Goal: Task Accomplishment & Management: Use online tool/utility

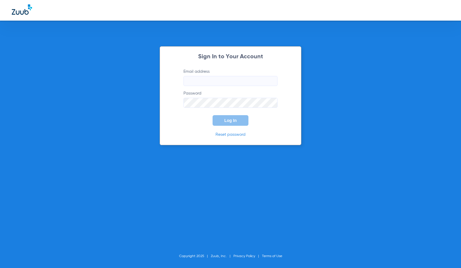
type input "[EMAIL_ADDRESS][DOMAIN_NAME]"
click at [227, 120] on span "Log In" at bounding box center [231, 120] width 12 height 5
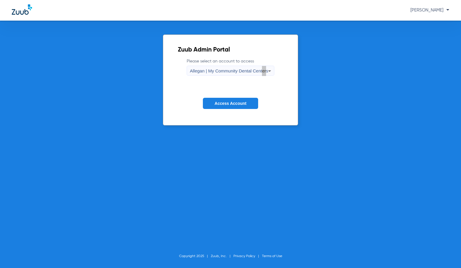
drag, startPoint x: 266, startPoint y: 69, endPoint x: 262, endPoint y: 70, distance: 3.4
click at [262, 70] on span "Allegan | My Community Dental Centers" at bounding box center [229, 70] width 79 height 5
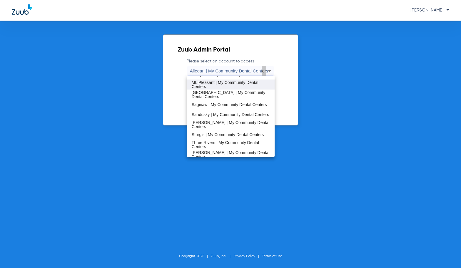
scroll to position [147, 0]
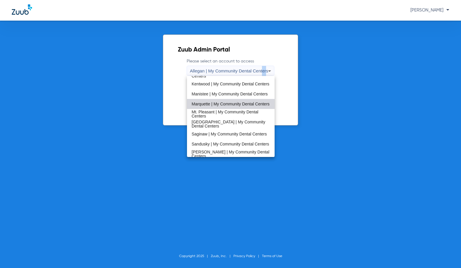
click at [241, 102] on span "Marquette | My Community Dental Centers" at bounding box center [231, 104] width 78 height 4
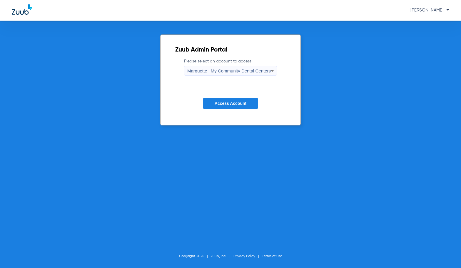
click at [236, 101] on span "Access Account" at bounding box center [231, 103] width 32 height 5
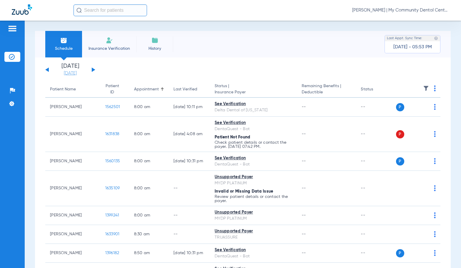
click at [69, 72] on link "[DATE]" at bounding box center [70, 73] width 35 height 6
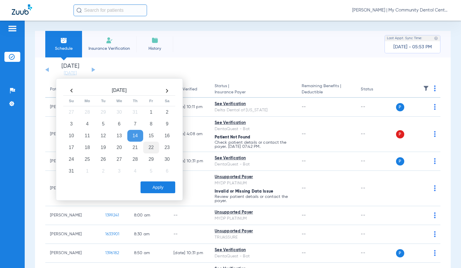
click at [153, 151] on td "22" at bounding box center [151, 148] width 16 height 12
click at [164, 181] on button "Apply" at bounding box center [158, 187] width 35 height 12
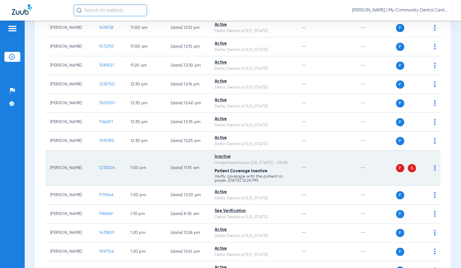
scroll to position [383, 0]
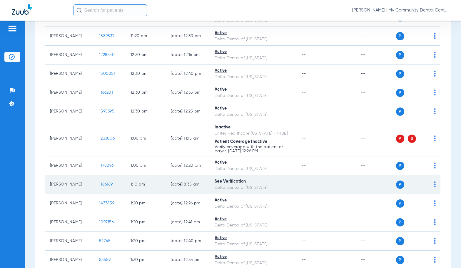
click at [434, 184] on img at bounding box center [435, 184] width 2 height 6
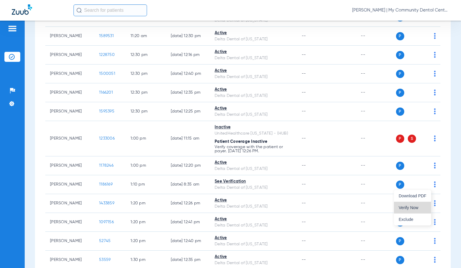
click at [417, 207] on span "Verify Now" at bounding box center [413, 207] width 28 height 4
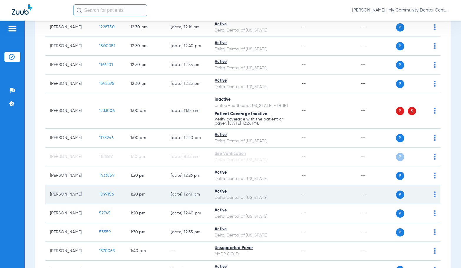
scroll to position [415, 0]
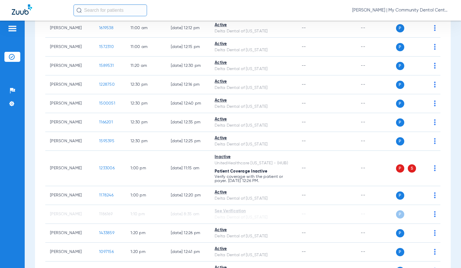
scroll to position [353, 0]
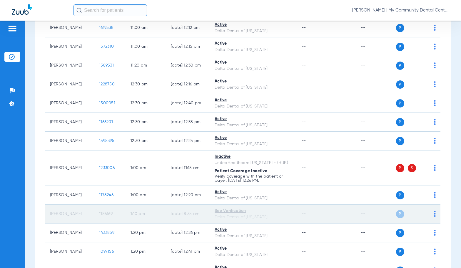
click at [30, 218] on div "Schedule Insurance Verification History Last Appt. Sync Time: [DATE] - 05:53 PM…" at bounding box center [243, 144] width 437 height 247
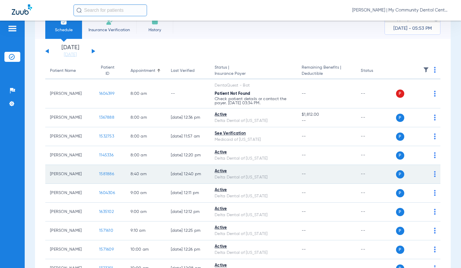
scroll to position [0, 0]
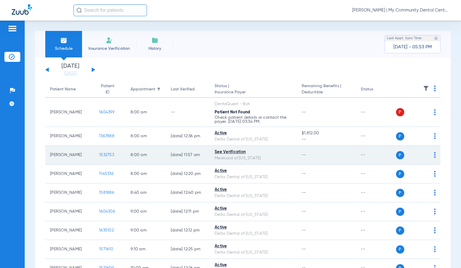
click at [104, 155] on span "1532753" at bounding box center [106, 155] width 15 height 4
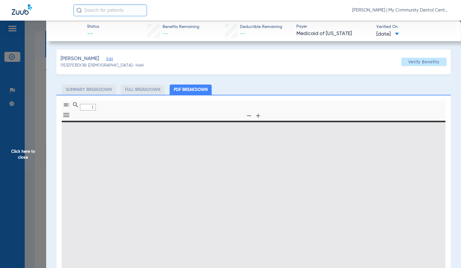
type input "0"
select select "page-width"
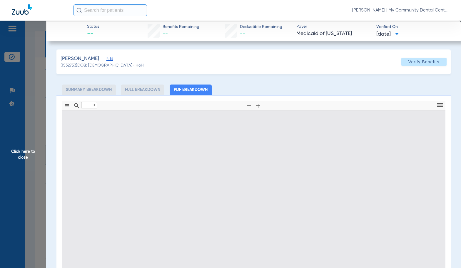
type input "1"
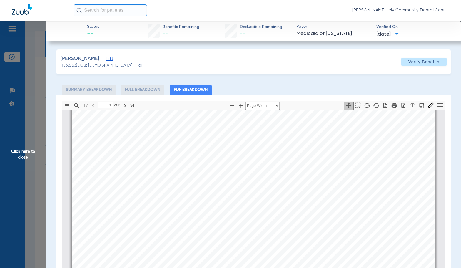
click at [29, 153] on span "Click here to close" at bounding box center [23, 155] width 46 height 268
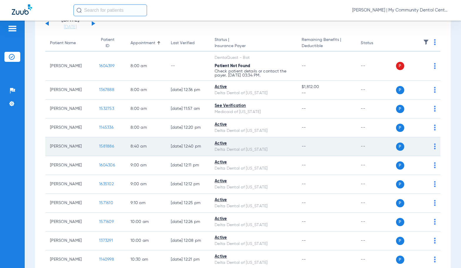
scroll to position [0, 0]
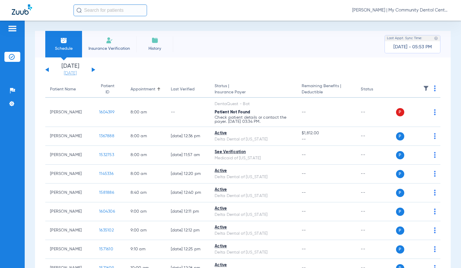
click at [70, 74] on link "[DATE]" at bounding box center [70, 73] width 35 height 6
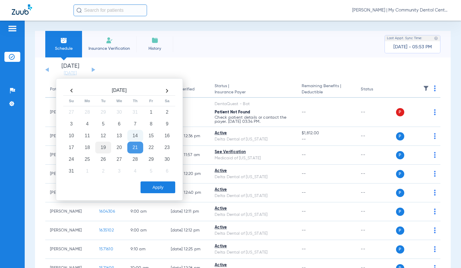
click at [100, 146] on td "19" at bounding box center [103, 148] width 16 height 12
click at [172, 190] on button "Apply" at bounding box center [158, 187] width 35 height 12
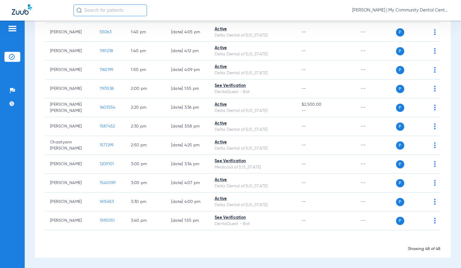
scroll to position [819, 0]
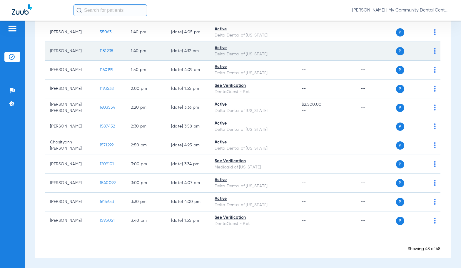
click at [101, 50] on span "1181238" at bounding box center [107, 51] width 14 height 4
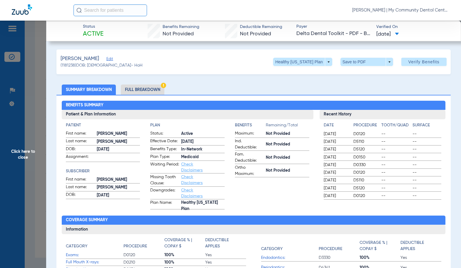
click at [140, 93] on li "Full Breakdown" at bounding box center [143, 89] width 44 height 10
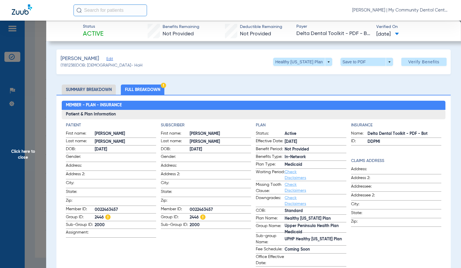
click at [35, 157] on span "Click here to close" at bounding box center [23, 155] width 46 height 268
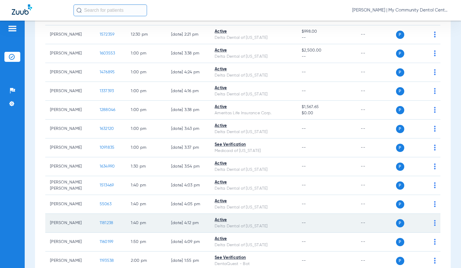
scroll to position [642, 0]
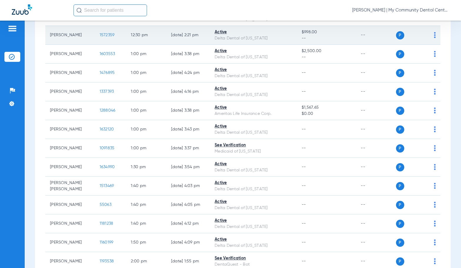
click at [101, 37] on span "1572359" at bounding box center [107, 35] width 15 height 4
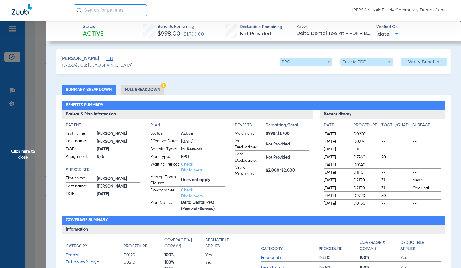
click at [151, 92] on li "Full Breakdown" at bounding box center [143, 89] width 44 height 10
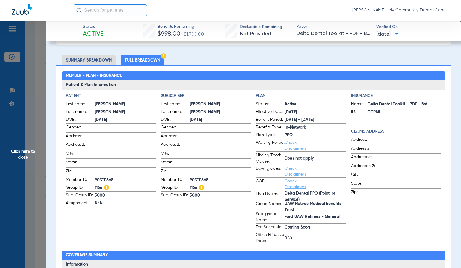
scroll to position [0, 0]
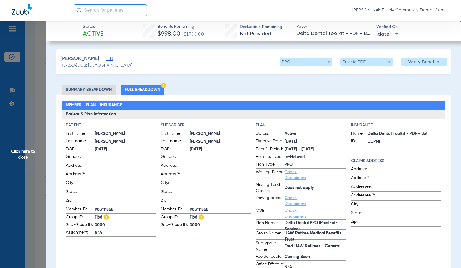
click at [45, 142] on span "Click here to close" at bounding box center [23, 155] width 46 height 268
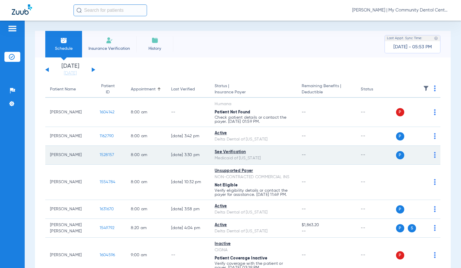
click at [105, 153] on span "1528157" at bounding box center [107, 155] width 15 height 4
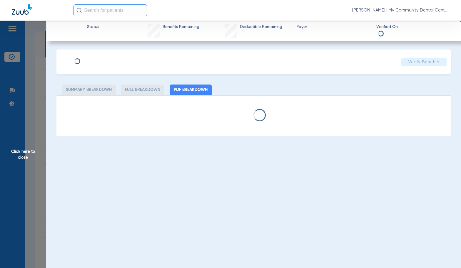
select select "page-width"
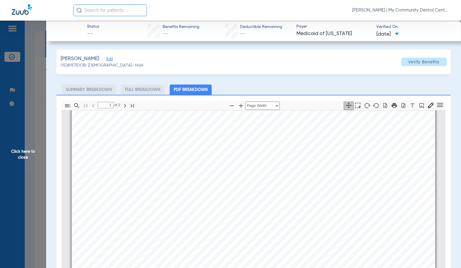
scroll to position [209, 0]
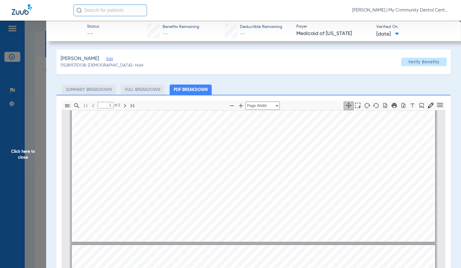
type input "2"
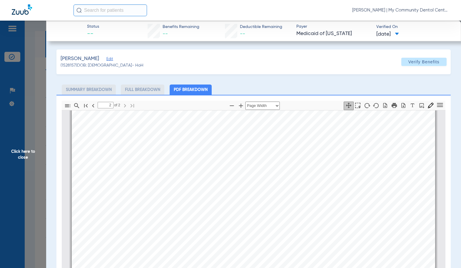
scroll to position [631, 0]
click at [27, 142] on span "Click here to close" at bounding box center [23, 155] width 46 height 268
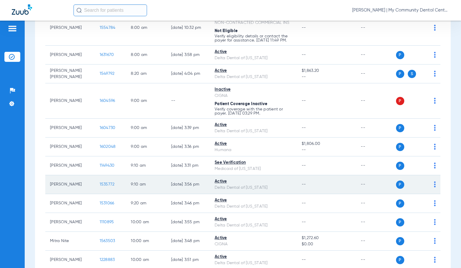
scroll to position [177, 0]
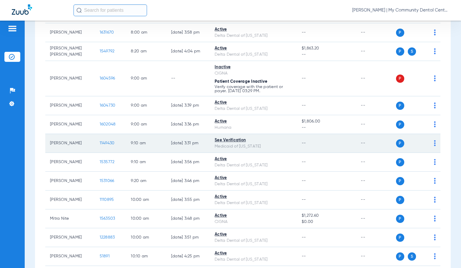
click at [104, 145] on span "1149430" at bounding box center [107, 143] width 15 height 4
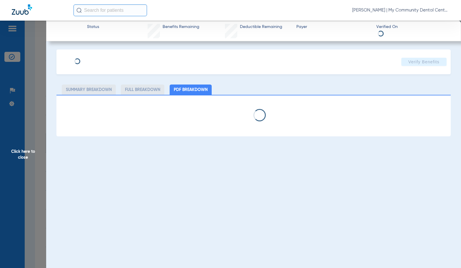
select select "page-width"
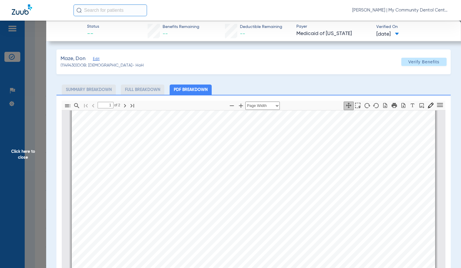
scroll to position [238, 0]
type input "2"
click at [61, 158] on div "Thumbnails Document Outline Attachments Layers Current Outline Item 2 of ⁨2⁩ Au…" at bounding box center [253, 234] width 395 height 279
click at [39, 155] on span "Click here to close" at bounding box center [23, 155] width 46 height 268
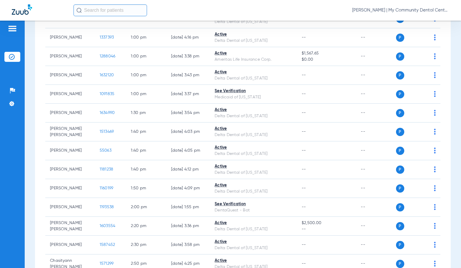
scroll to position [706, 0]
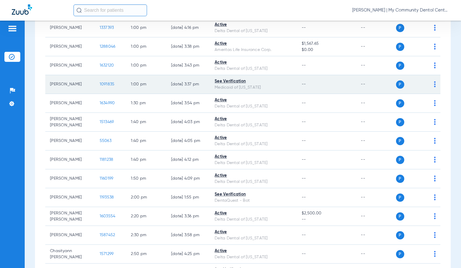
click at [107, 86] on span "1091835" at bounding box center [107, 84] width 15 height 4
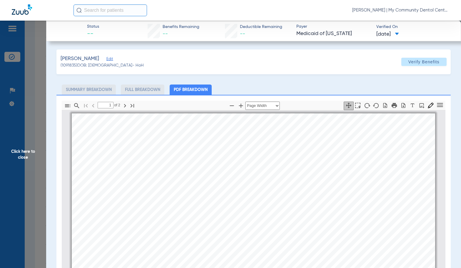
scroll to position [3, 0]
type input "2"
drag, startPoint x: 17, startPoint y: 156, endPoint x: 254, endPoint y: 126, distance: 238.1
click at [17, 155] on span "Click here to close" at bounding box center [23, 155] width 46 height 268
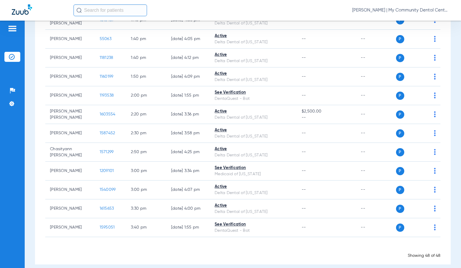
scroll to position [819, 0]
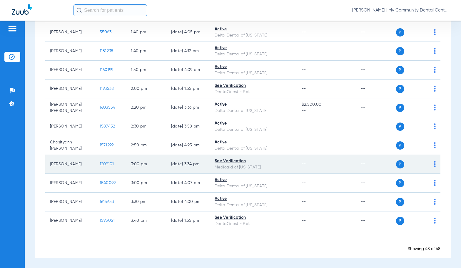
click at [102, 163] on span "1209101" at bounding box center [107, 164] width 14 height 4
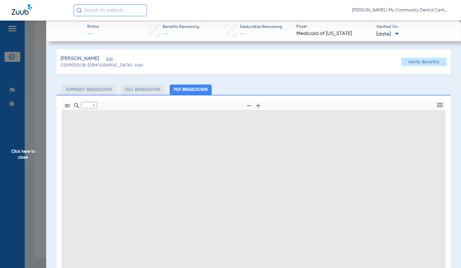
type input "0"
select select "page-width"
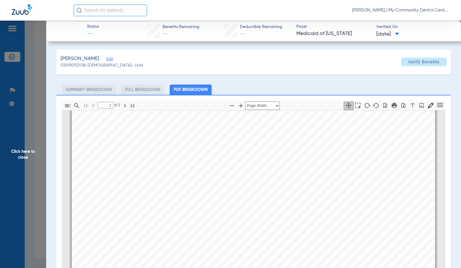
scroll to position [179, 0]
type input "2"
click at [25, 152] on span "Click here to close" at bounding box center [23, 155] width 46 height 268
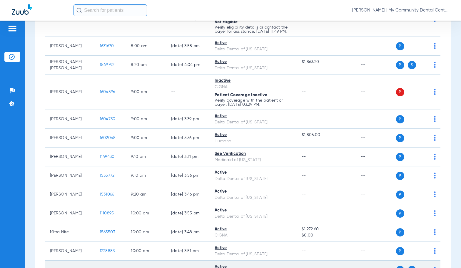
scroll to position [294, 0]
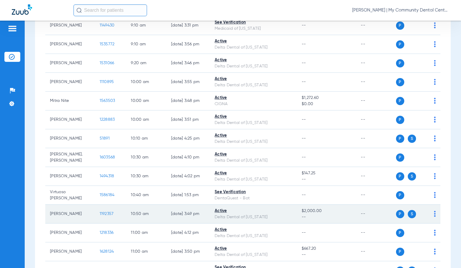
click at [100, 216] on span "1192357" at bounding box center [107, 214] width 14 height 4
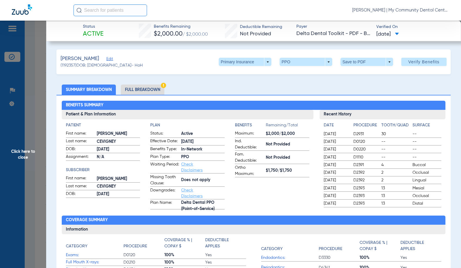
click at [128, 90] on li "Full Breakdown" at bounding box center [143, 89] width 44 height 10
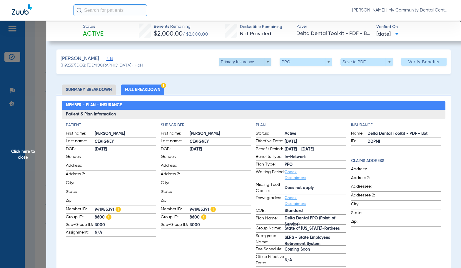
click at [238, 60] on span at bounding box center [245, 62] width 14 height 14
click at [235, 86] on span "Secondary Insurance" at bounding box center [239, 85] width 39 height 4
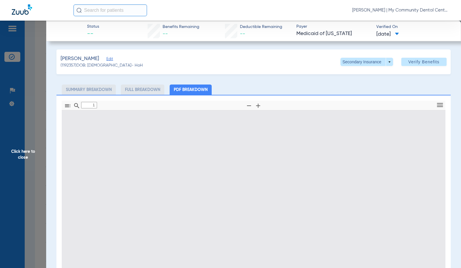
type input "0"
select select "page-width"
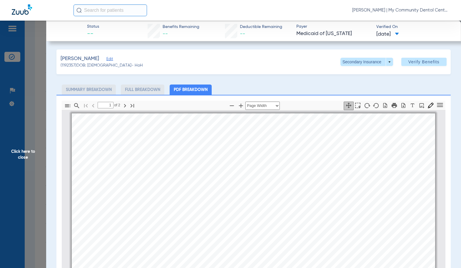
scroll to position [3, 0]
type input "2"
click at [37, 147] on span "Click here to close" at bounding box center [23, 155] width 46 height 268
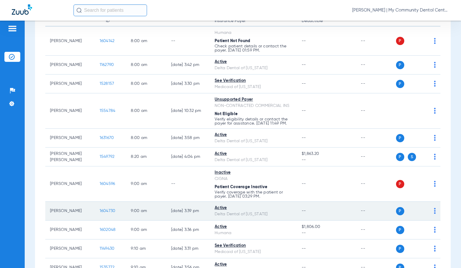
scroll to position [0, 0]
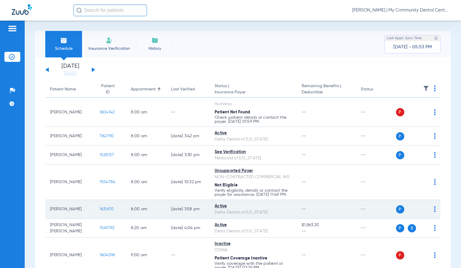
click at [103, 211] on span "1631670" at bounding box center [107, 209] width 14 height 4
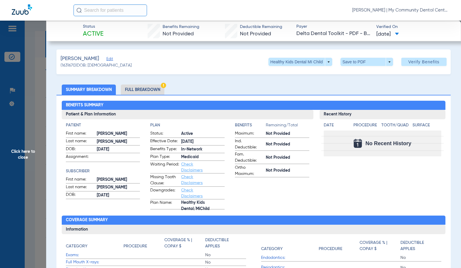
drag, startPoint x: 225, startPoint y: 74, endPoint x: 172, endPoint y: 87, distance: 54.1
click at [157, 88] on li "Full Breakdown" at bounding box center [143, 89] width 44 height 10
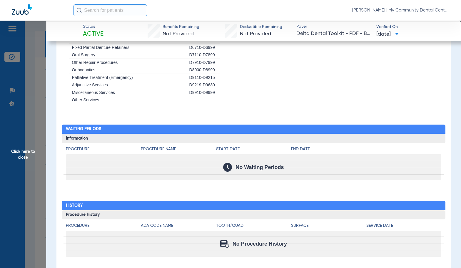
scroll to position [613, 0]
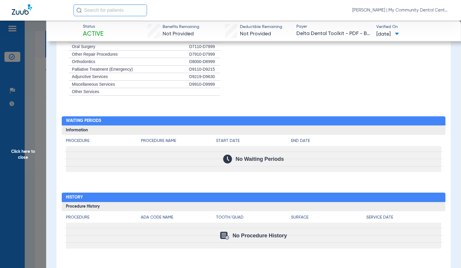
click at [25, 152] on span "Click here to close" at bounding box center [23, 155] width 46 height 268
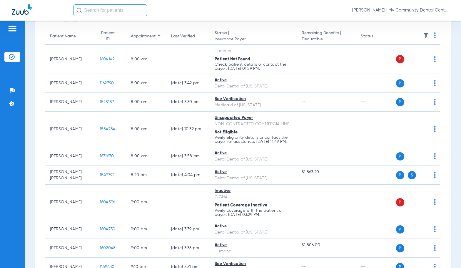
scroll to position [88, 0]
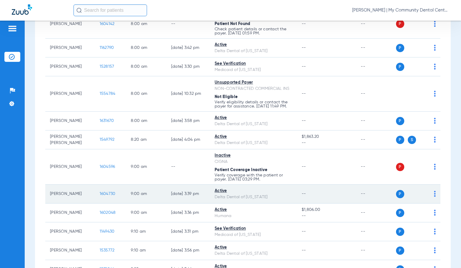
click at [104, 196] on span "1604730" at bounding box center [108, 194] width 16 height 4
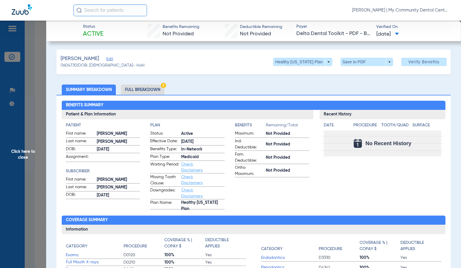
click at [141, 88] on li "Full Breakdown" at bounding box center [143, 89] width 44 height 10
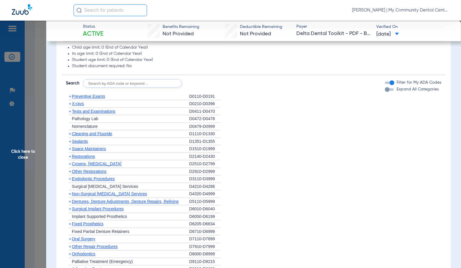
scroll to position [410, 0]
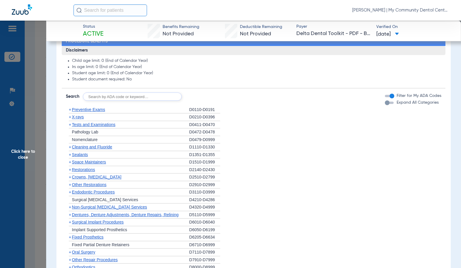
click at [18, 150] on span "Click here to close" at bounding box center [23, 155] width 46 height 268
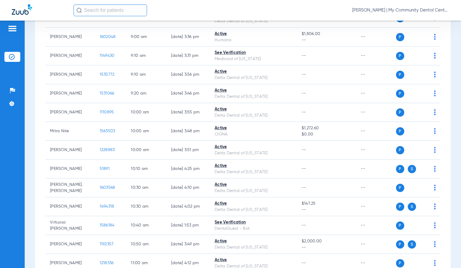
scroll to position [265, 0]
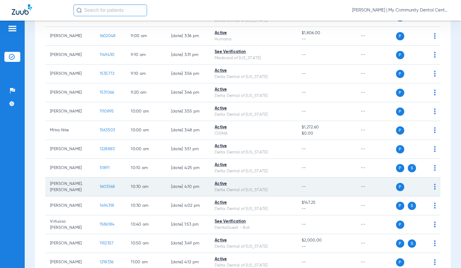
click at [100, 189] on span "1603568" at bounding box center [108, 186] width 16 height 4
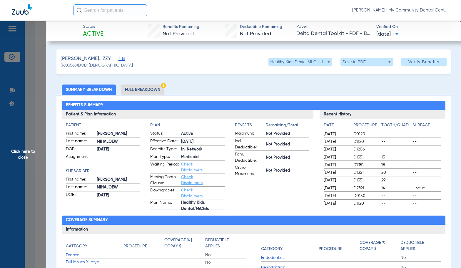
click at [155, 86] on li "Full Breakdown" at bounding box center [143, 89] width 44 height 10
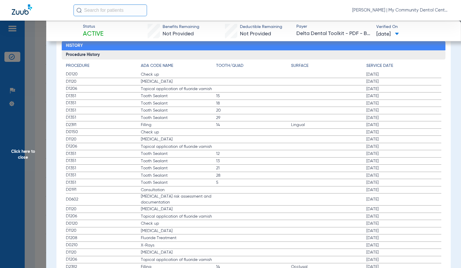
scroll to position [765, 0]
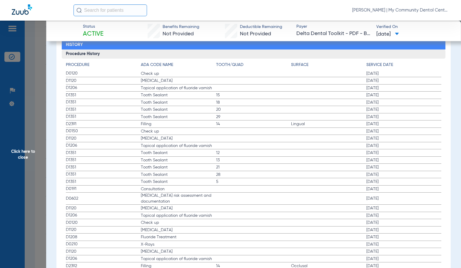
click at [240, 132] on label "D0150 Check up [DATE]" at bounding box center [254, 131] width 376 height 7
click at [167, 139] on span "[MEDICAL_DATA]" at bounding box center [178, 138] width 75 height 6
click at [44, 160] on span "Click here to close" at bounding box center [23, 155] width 46 height 268
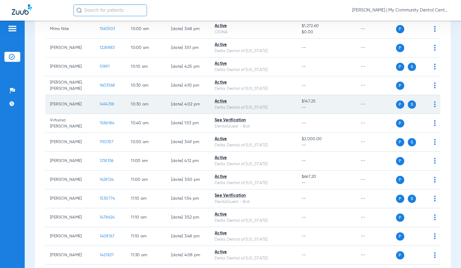
scroll to position [441, 0]
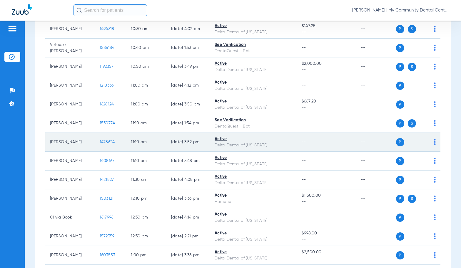
click at [100, 144] on span "1478624" at bounding box center [107, 142] width 15 height 4
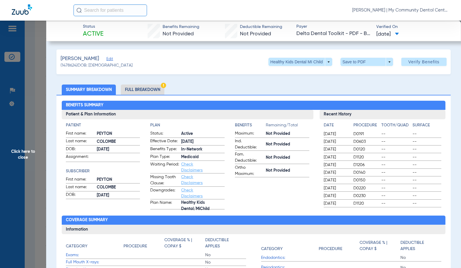
click at [152, 86] on li "Full Breakdown" at bounding box center [143, 89] width 44 height 10
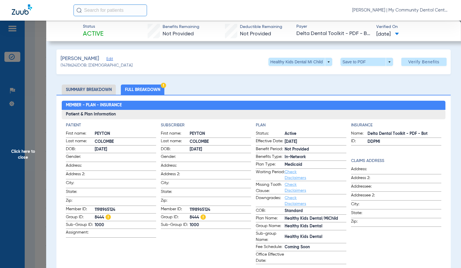
drag, startPoint x: 184, startPoint y: 104, endPoint x: 191, endPoint y: 147, distance: 43.7
click at [184, 104] on h2 "Member - Plan - Insurance" at bounding box center [254, 105] width 384 height 9
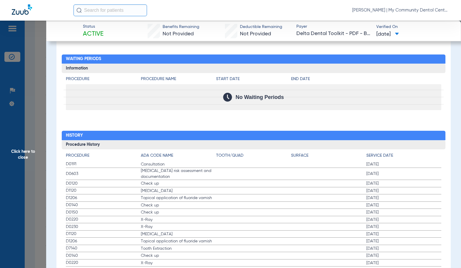
scroll to position [776, 0]
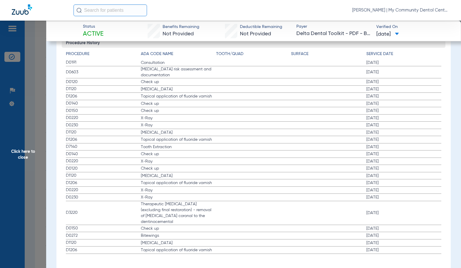
click at [218, 171] on label "D0120 Check up [DATE]" at bounding box center [254, 168] width 376 height 7
click at [204, 113] on span "Check up" at bounding box center [178, 111] width 75 height 6
drag, startPoint x: 30, startPoint y: 166, endPoint x: 423, endPoint y: 94, distance: 399.5
click at [32, 165] on span "Click here to close" at bounding box center [23, 155] width 46 height 268
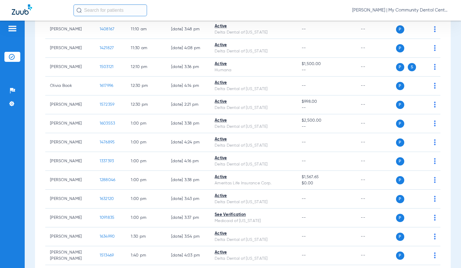
scroll to position [647, 0]
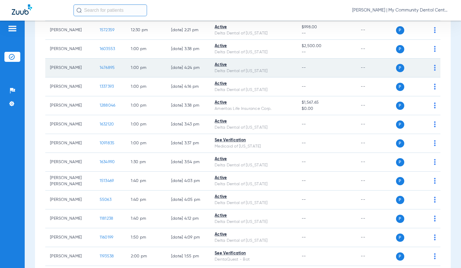
click at [104, 70] on span "1476895" at bounding box center [107, 68] width 15 height 4
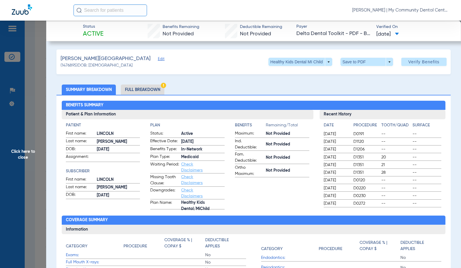
click at [136, 88] on li "Full Breakdown" at bounding box center [143, 89] width 44 height 10
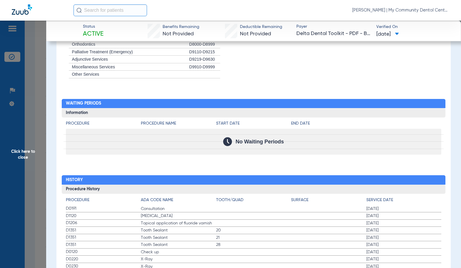
scroll to position [765, 0]
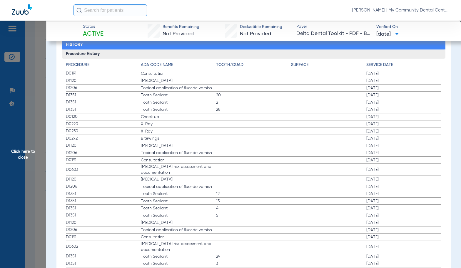
click at [211, 141] on span "Bitewings" at bounding box center [178, 138] width 75 height 6
click at [195, 143] on span "[MEDICAL_DATA]" at bounding box center [178, 146] width 75 height 6
click at [178, 157] on label "D1206 Topical application of fluoride varnish [DATE]" at bounding box center [254, 152] width 376 height 7
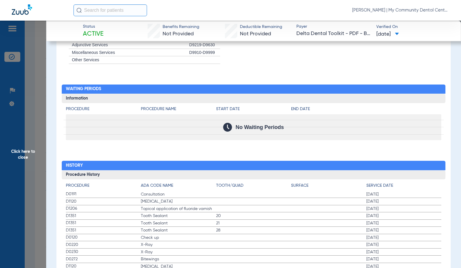
scroll to position [706, 0]
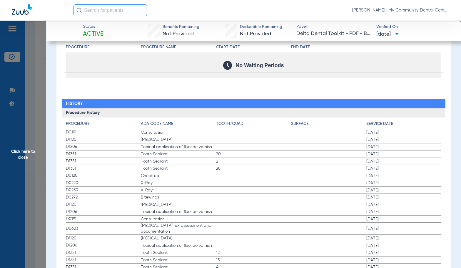
click at [208, 193] on span "X-Ray" at bounding box center [178, 190] width 75 height 6
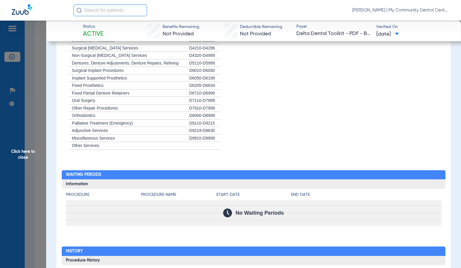
scroll to position [559, 0]
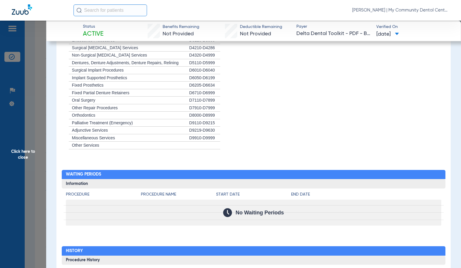
drag, startPoint x: 251, startPoint y: 137, endPoint x: 249, endPoint y: 140, distance: 3.1
click at [251, 137] on li "+ Miscellaneous Services D9910-D9999" at bounding box center [254, 138] width 376 height 8
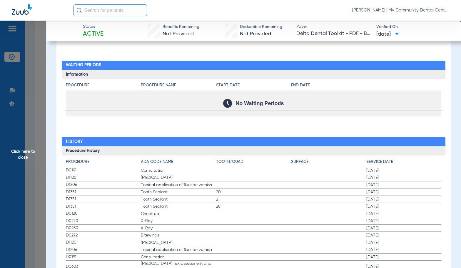
scroll to position [677, 0]
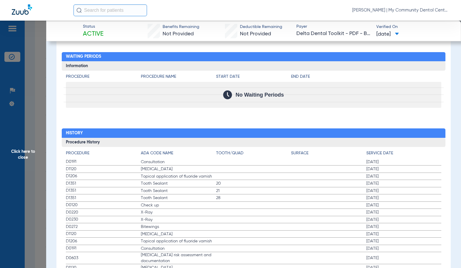
drag, startPoint x: 236, startPoint y: 200, endPoint x: 256, endPoint y: 195, distance: 20.2
click at [236, 200] on span "28" at bounding box center [253, 198] width 75 height 6
click at [23, 161] on span "Click here to close" at bounding box center [23, 155] width 46 height 268
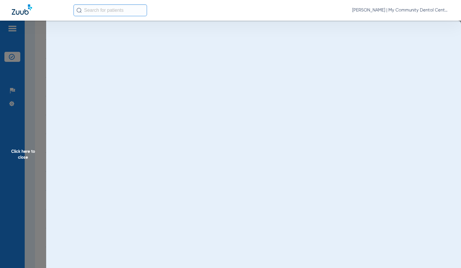
scroll to position [0, 0]
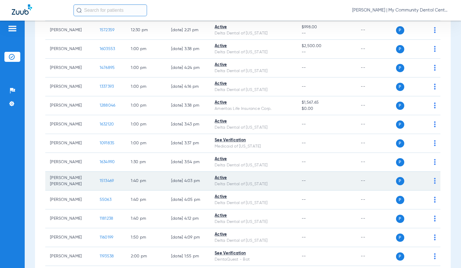
click at [99, 182] on td "1513469" at bounding box center [110, 181] width 31 height 19
click at [100, 183] on span "1513469" at bounding box center [107, 181] width 14 height 4
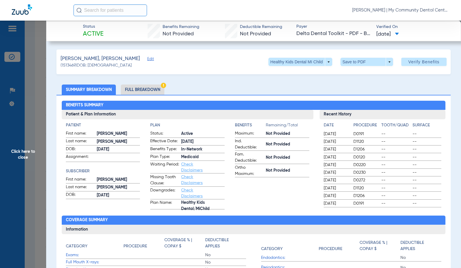
click at [160, 87] on li "Full Breakdown" at bounding box center [143, 89] width 44 height 10
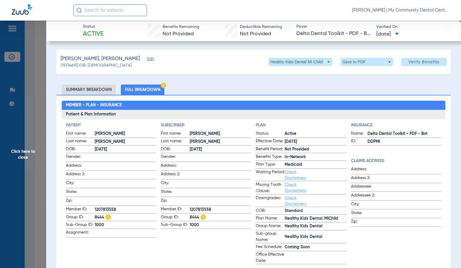
click at [199, 103] on h2 "Member - Plan - Insurance" at bounding box center [254, 105] width 384 height 9
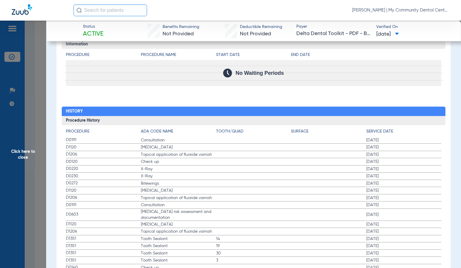
scroll to position [765, 0]
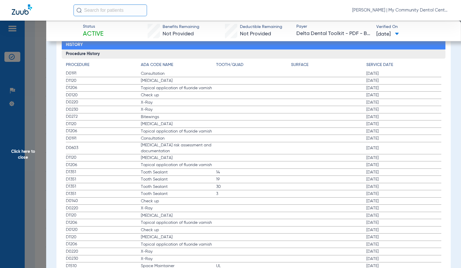
click at [16, 167] on span "Click here to close" at bounding box center [23, 155] width 46 height 268
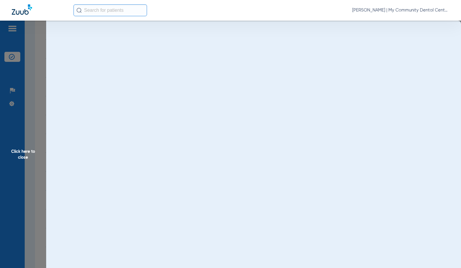
scroll to position [0, 0]
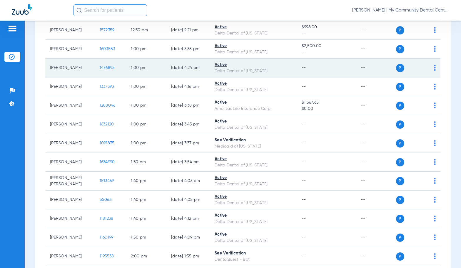
click at [104, 70] on span "1476895" at bounding box center [107, 68] width 15 height 4
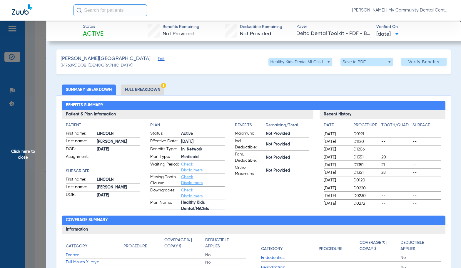
click at [126, 90] on li "Full Breakdown" at bounding box center [143, 89] width 44 height 10
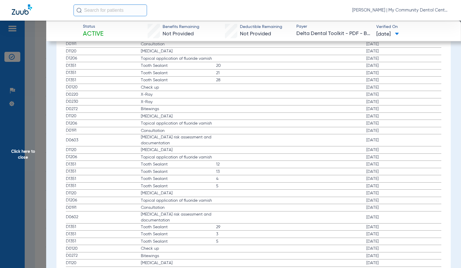
scroll to position [765, 0]
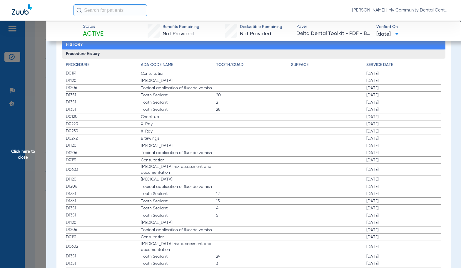
click at [28, 146] on span "Click here to close" at bounding box center [23, 155] width 46 height 268
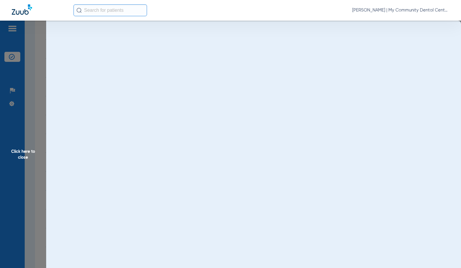
scroll to position [0, 0]
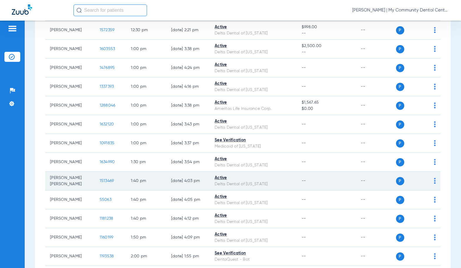
click at [99, 188] on td "1513469" at bounding box center [110, 181] width 31 height 19
click at [100, 183] on span "1513469" at bounding box center [107, 181] width 14 height 4
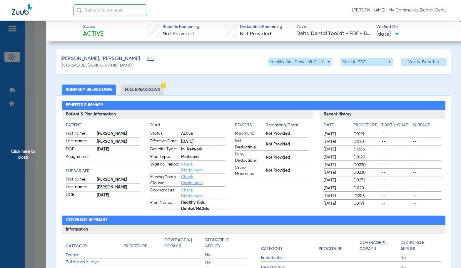
click at [131, 91] on li "Full Breakdown" at bounding box center [143, 89] width 44 height 10
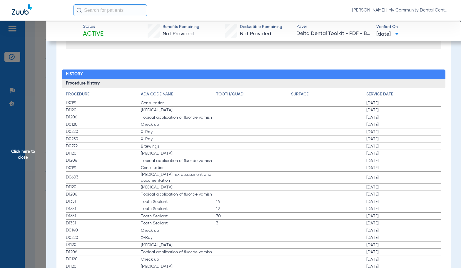
scroll to position [765, 0]
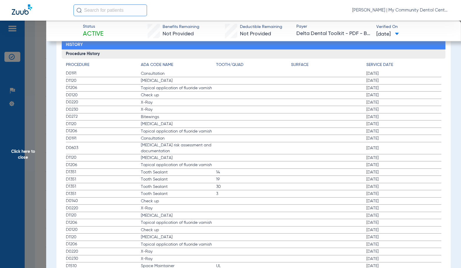
drag, startPoint x: 244, startPoint y: 153, endPoint x: 439, endPoint y: 177, distance: 196.3
click at [244, 153] on label "D0603 [MEDICAL_DATA] risk assessment and documentation [DATE]" at bounding box center [254, 148] width 376 height 12
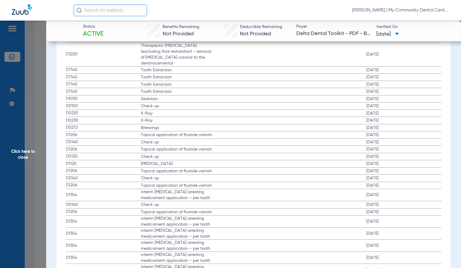
scroll to position [1165, 0]
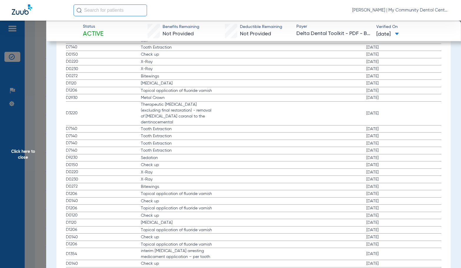
click at [177, 162] on span "Check up" at bounding box center [178, 165] width 75 height 6
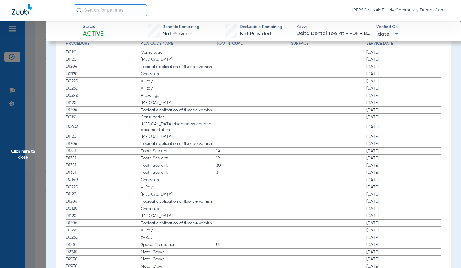
scroll to position [783, 0]
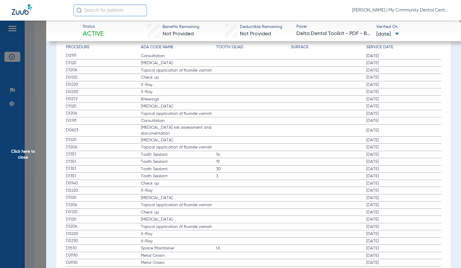
click at [28, 142] on span "Click here to close" at bounding box center [23, 155] width 46 height 268
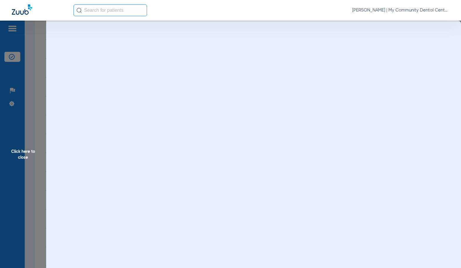
scroll to position [0, 0]
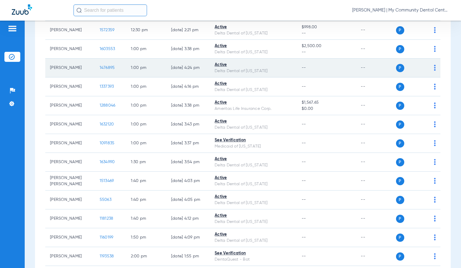
click at [104, 70] on span "1476895" at bounding box center [107, 68] width 15 height 4
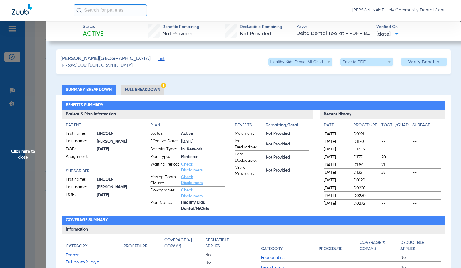
drag, startPoint x: 42, startPoint y: 122, endPoint x: 452, endPoint y: 138, distance: 409.9
click at [42, 122] on span "Click here to close" at bounding box center [23, 155] width 46 height 268
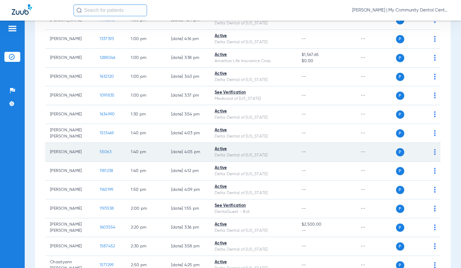
scroll to position [819, 0]
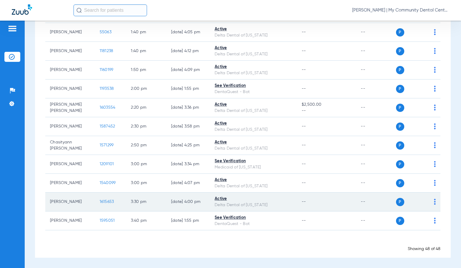
drag, startPoint x: 98, startPoint y: 163, endPoint x: 86, endPoint y: 209, distance: 47.4
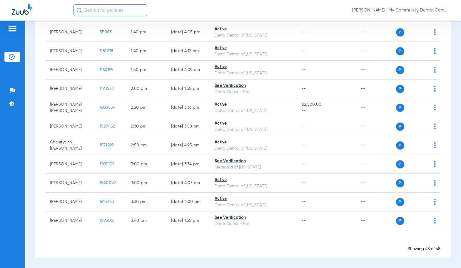
click at [31, 181] on div "Schedule Insurance Verification History Last Appt. Sync Time: [DATE] - 05:53 PM…" at bounding box center [243, 144] width 437 height 247
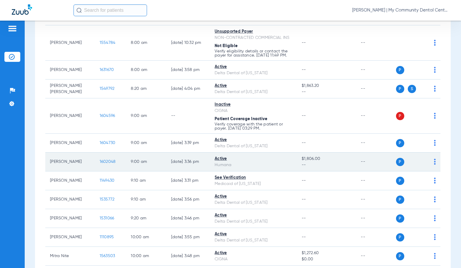
scroll to position [142, 0]
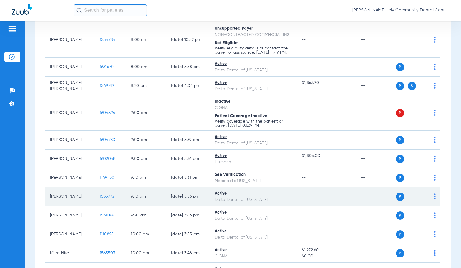
click at [100, 198] on span "1535772" at bounding box center [107, 196] width 15 height 4
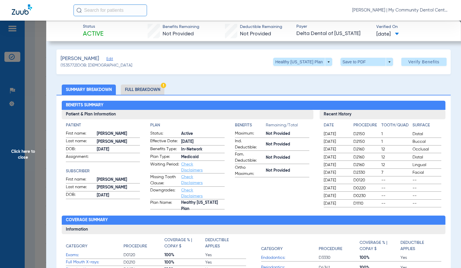
click at [150, 91] on li "Full Breakdown" at bounding box center [143, 89] width 44 height 10
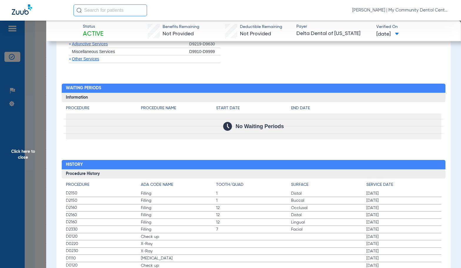
scroll to position [736, 0]
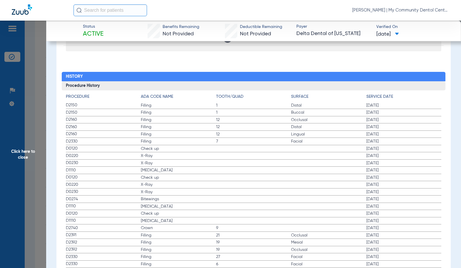
click at [211, 82] on h3 "Procedure History" at bounding box center [254, 85] width 384 height 9
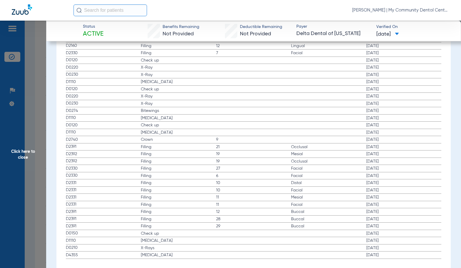
scroll to position [647, 0]
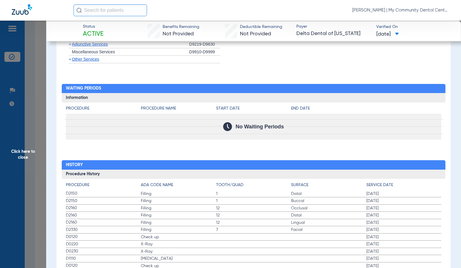
click at [24, 140] on span "Click here to close" at bounding box center [23, 155] width 46 height 268
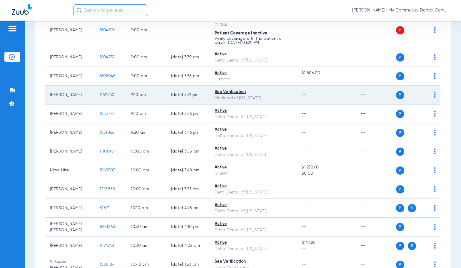
scroll to position [230, 0]
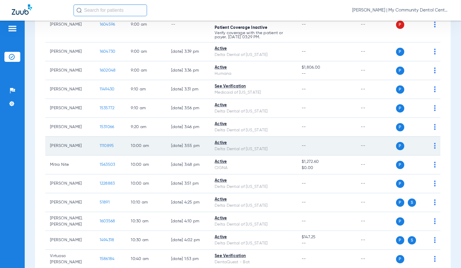
click at [102, 148] on span "1110895" at bounding box center [107, 146] width 14 height 4
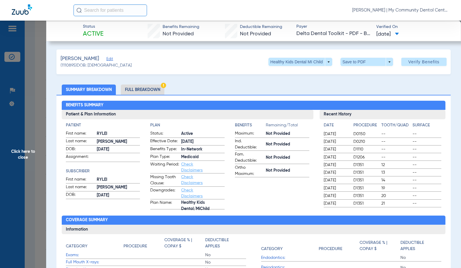
click at [144, 88] on li "Full Breakdown" at bounding box center [143, 89] width 44 height 10
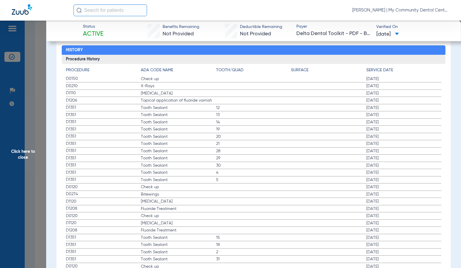
scroll to position [765, 0]
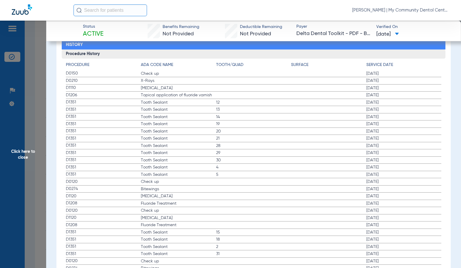
click at [241, 128] on label "D1351 Tooth Sealant 20 [DATE]" at bounding box center [254, 131] width 376 height 7
drag, startPoint x: 39, startPoint y: 146, endPoint x: 102, endPoint y: 185, distance: 74.0
click at [39, 146] on span "Click here to close" at bounding box center [23, 155] width 46 height 268
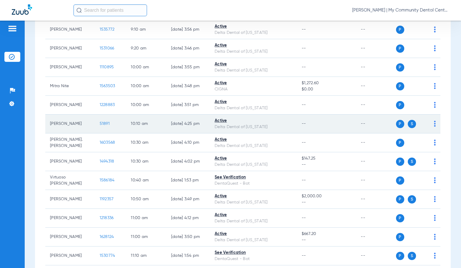
scroll to position [319, 0]
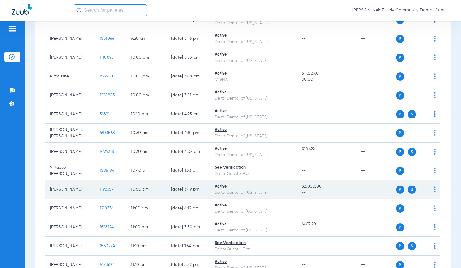
click at [105, 191] on span "1192357" at bounding box center [107, 189] width 14 height 4
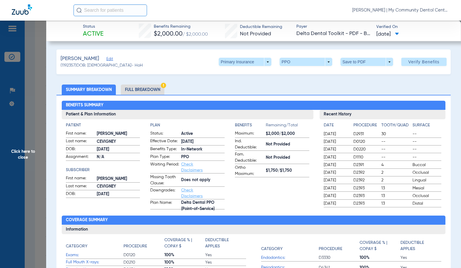
click at [135, 91] on li "Full Breakdown" at bounding box center [143, 89] width 44 height 10
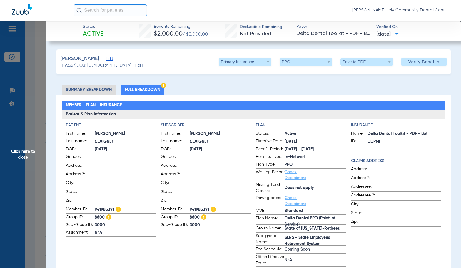
click at [229, 100] on div "Member - Plan - Insurance Patient & Plan Information Patient First name: [PERSO…" at bounding box center [253, 269] width 395 height 348
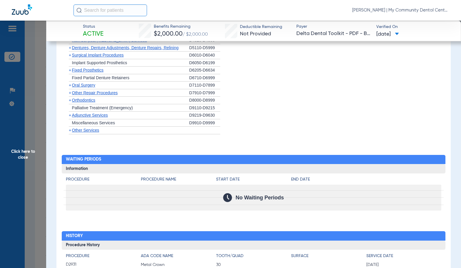
scroll to position [471, 0]
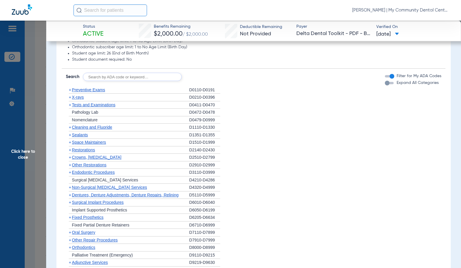
click at [81, 95] on span "X-rays" at bounding box center [78, 97] width 12 height 5
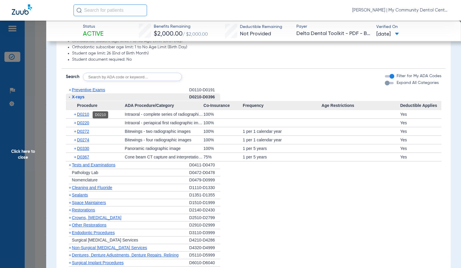
click at [87, 113] on span "D0210" at bounding box center [83, 114] width 12 height 5
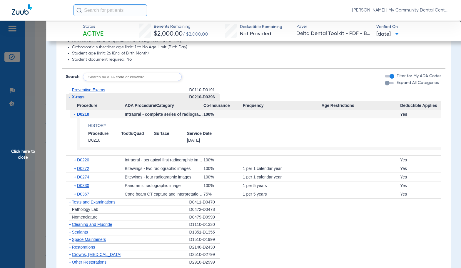
click at [86, 112] on span "D0210" at bounding box center [83, 114] width 12 height 5
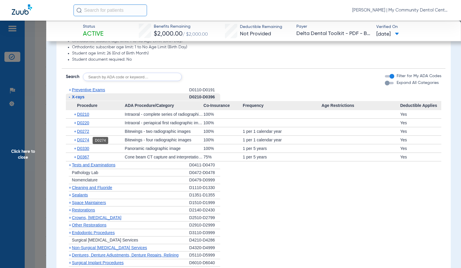
click at [88, 139] on span "D0274" at bounding box center [83, 139] width 12 height 5
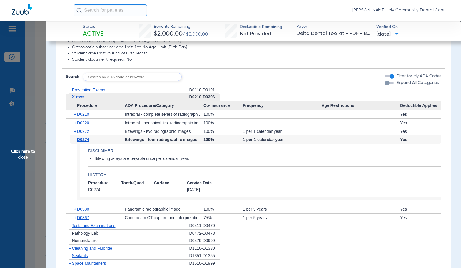
click at [88, 139] on span "D0274" at bounding box center [83, 139] width 12 height 5
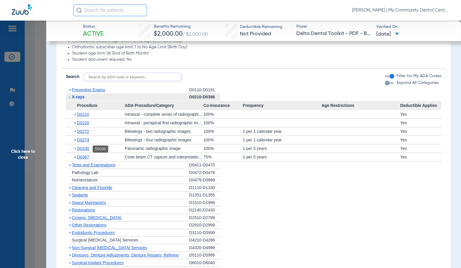
click at [87, 150] on span "D0330" at bounding box center [83, 148] width 12 height 5
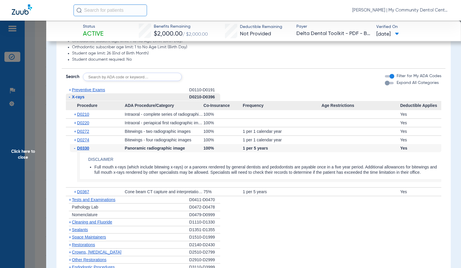
click at [87, 150] on span "D0330" at bounding box center [83, 148] width 12 height 5
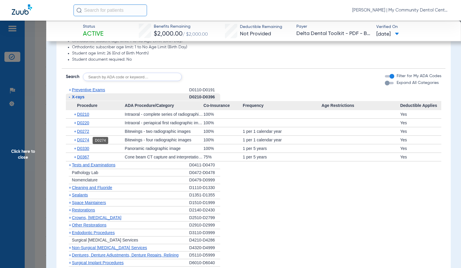
click at [85, 142] on span "D0274" at bounding box center [83, 139] width 12 height 5
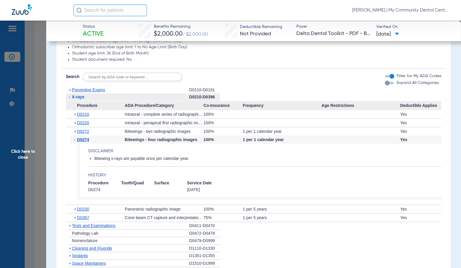
click at [85, 142] on span "D0274" at bounding box center [83, 139] width 12 height 5
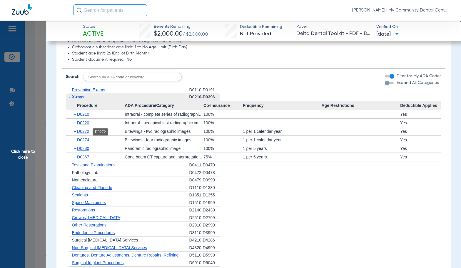
click at [84, 131] on span "D0272" at bounding box center [83, 131] width 12 height 5
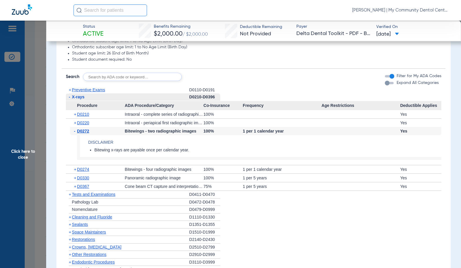
click at [84, 131] on span "D0272" at bounding box center [83, 131] width 12 height 5
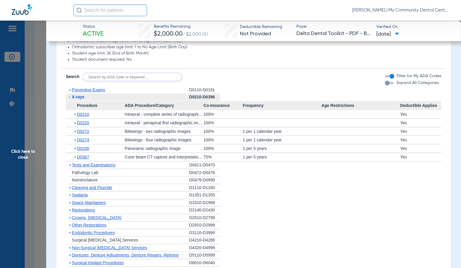
click at [82, 188] on span "Cleaning and Fluoride" at bounding box center [92, 187] width 40 height 5
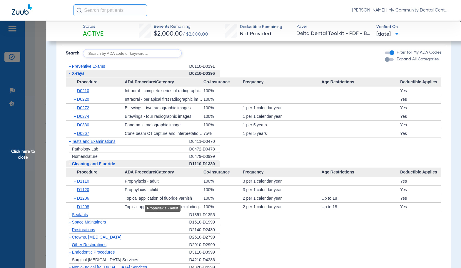
scroll to position [500, 0]
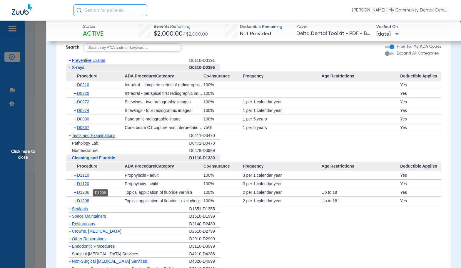
click at [87, 192] on span "D1206" at bounding box center [83, 192] width 12 height 5
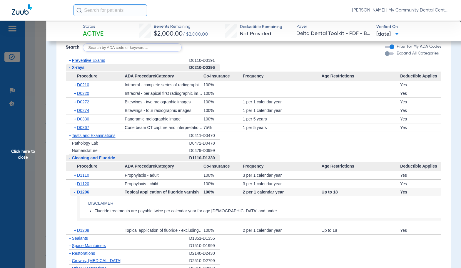
click at [87, 192] on span "D1206" at bounding box center [83, 192] width 12 height 5
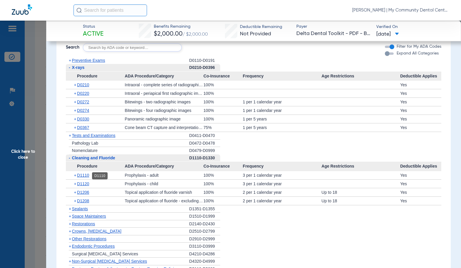
click at [85, 173] on span "D1110" at bounding box center [83, 175] width 12 height 5
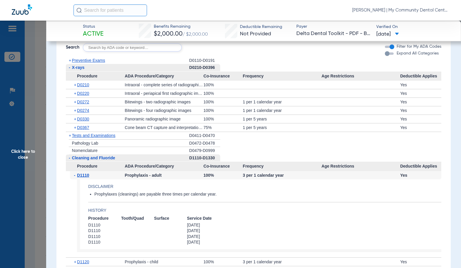
click at [85, 173] on span "D1110" at bounding box center [83, 175] width 12 height 5
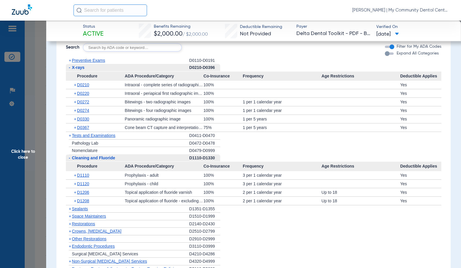
click at [77, 61] on span "Preventive Exams" at bounding box center [88, 60] width 33 height 5
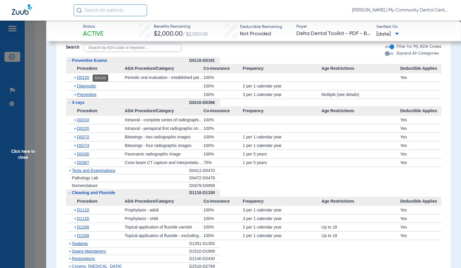
click at [82, 80] on span "D0120" at bounding box center [83, 77] width 12 height 5
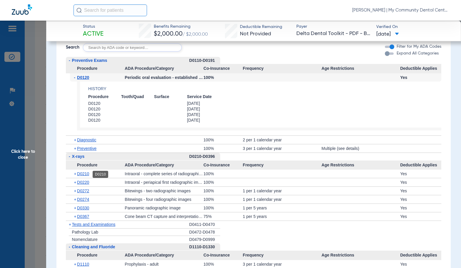
click at [84, 176] on span "D0210" at bounding box center [83, 173] width 12 height 5
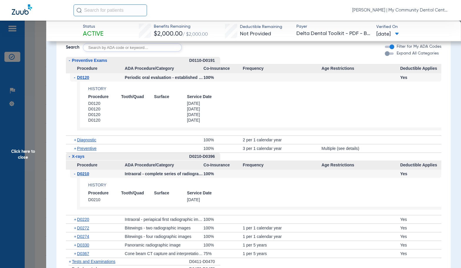
click at [84, 176] on span "D0210" at bounding box center [83, 173] width 12 height 5
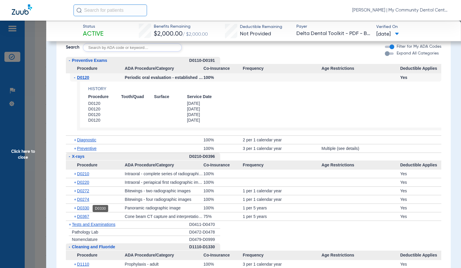
click at [87, 207] on span "D0330" at bounding box center [83, 207] width 12 height 5
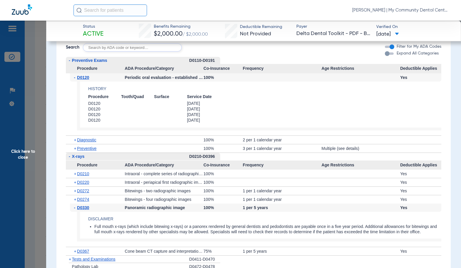
click at [87, 207] on span "D0330" at bounding box center [83, 207] width 12 height 5
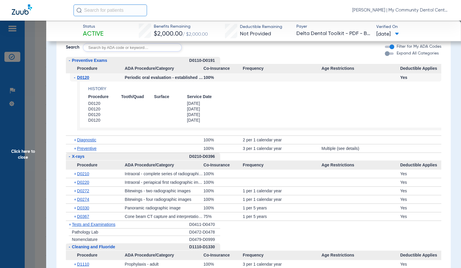
click at [19, 143] on span "Click here to close" at bounding box center [23, 155] width 46 height 268
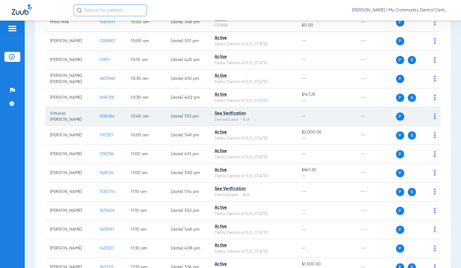
scroll to position [378, 0]
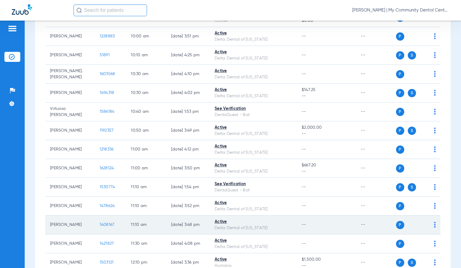
click at [101, 227] on span "1408167" at bounding box center [107, 224] width 15 height 4
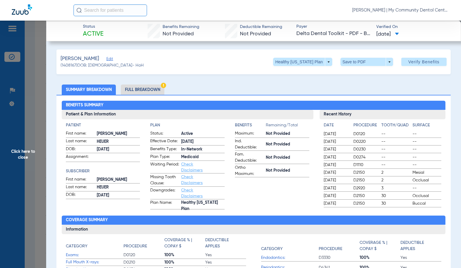
click at [149, 87] on li "Full Breakdown" at bounding box center [143, 89] width 44 height 10
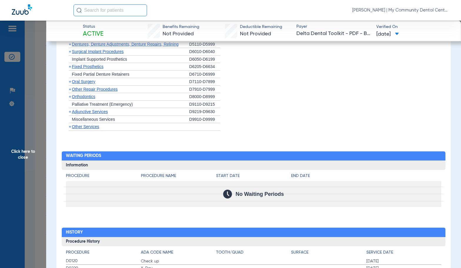
scroll to position [647, 0]
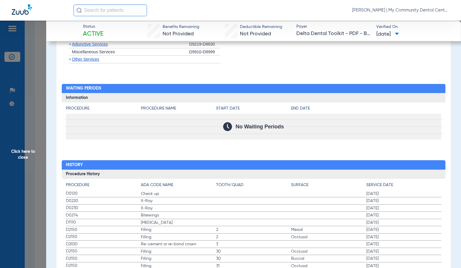
click at [160, 147] on div "Procedure Benefits Disclaimers Child age limit: 0 (End of Calendar Year) Irs ag…" at bounding box center [253, 118] width 395 height 651
click at [294, 151] on div "Procedure Benefits Disclaimers Child age limit: 0 (End of Calendar Year) Irs ag…" at bounding box center [253, 118] width 395 height 651
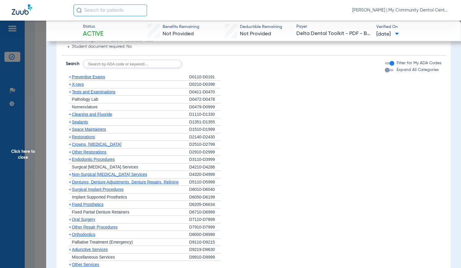
scroll to position [441, 0]
click at [72, 83] on span "X-rays" at bounding box center [78, 85] width 12 height 5
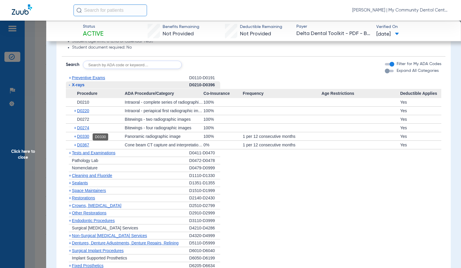
click at [87, 136] on span "D0330" at bounding box center [83, 136] width 12 height 5
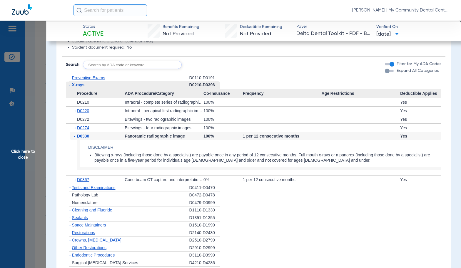
click at [87, 136] on span "D0330" at bounding box center [83, 136] width 12 height 5
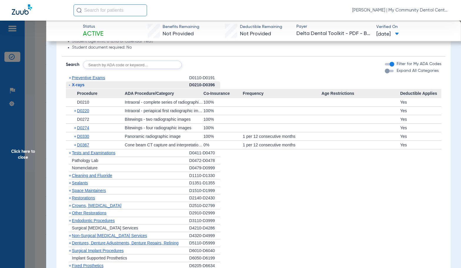
click at [266, 190] on li "+ Space Maintainers D1510-D1999" at bounding box center [254, 191] width 376 height 8
click at [84, 137] on span "D0330" at bounding box center [83, 136] width 12 height 5
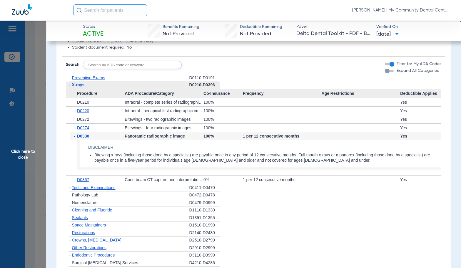
click at [84, 137] on span "D0330" at bounding box center [83, 136] width 12 height 5
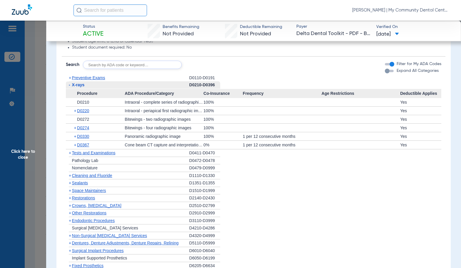
drag, startPoint x: 28, startPoint y: 146, endPoint x: 34, endPoint y: 160, distance: 14.8
click at [28, 147] on span "Click here to close" at bounding box center [23, 155] width 46 height 268
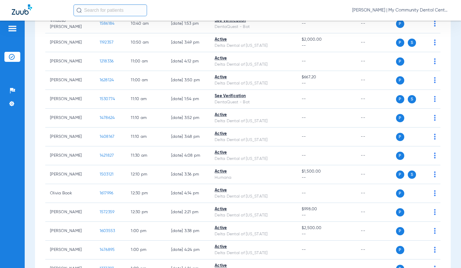
scroll to position [466, 0]
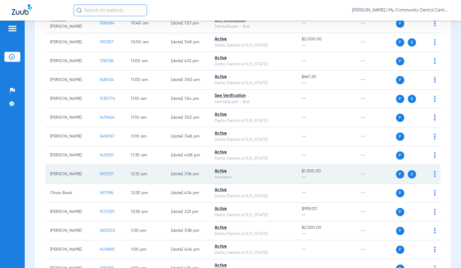
click at [100, 176] on span "1503121" at bounding box center [107, 174] width 14 height 4
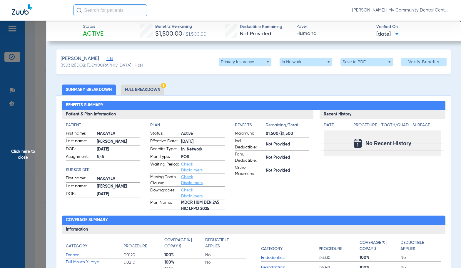
click at [141, 93] on li "Full Breakdown" at bounding box center [143, 89] width 44 height 10
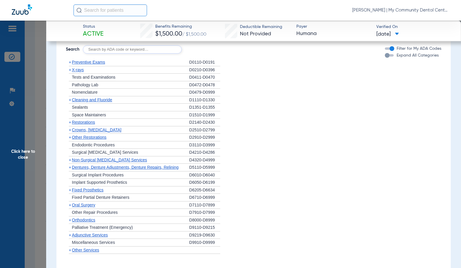
scroll to position [523, 0]
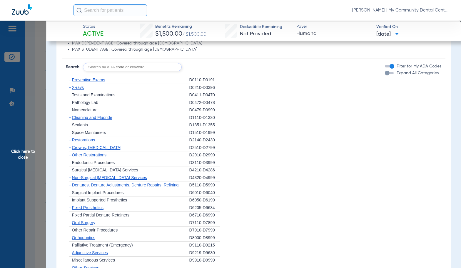
click at [22, 157] on span "Click here to close" at bounding box center [23, 155] width 46 height 268
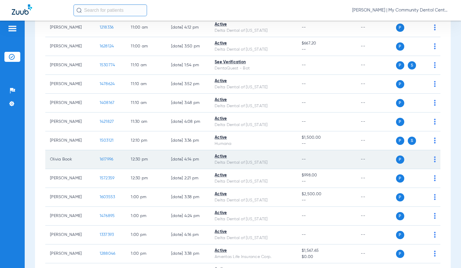
scroll to position [525, 0]
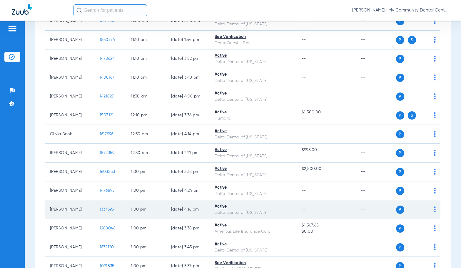
click at [100, 211] on span "1337393" at bounding box center [107, 209] width 14 height 4
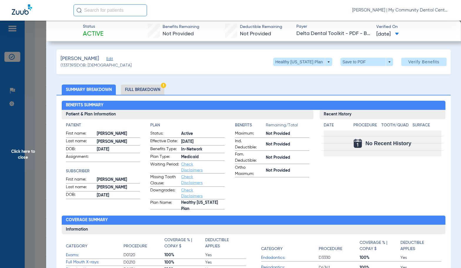
click at [141, 87] on li "Full Breakdown" at bounding box center [143, 89] width 44 height 10
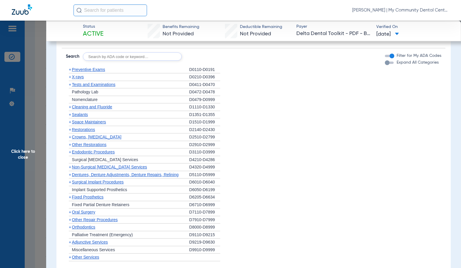
scroll to position [437, 0]
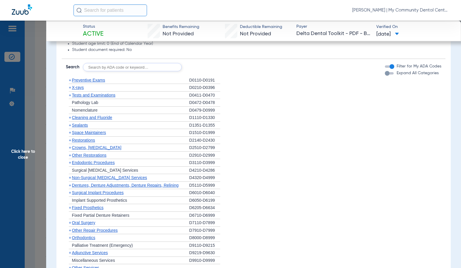
click at [36, 167] on span "Click here to close" at bounding box center [23, 155] width 46 height 268
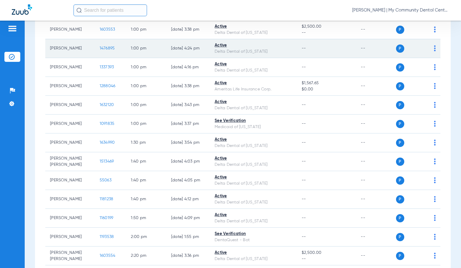
scroll to position [672, 0]
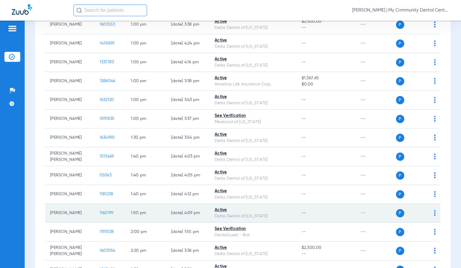
click at [102, 215] on span "1160199" at bounding box center [107, 213] width 14 height 4
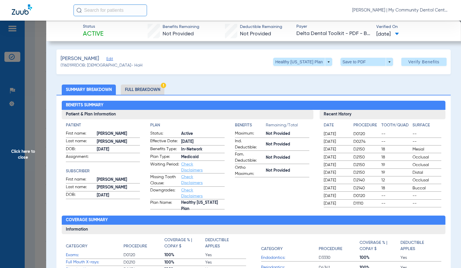
click at [144, 90] on li "Full Breakdown" at bounding box center [143, 89] width 44 height 10
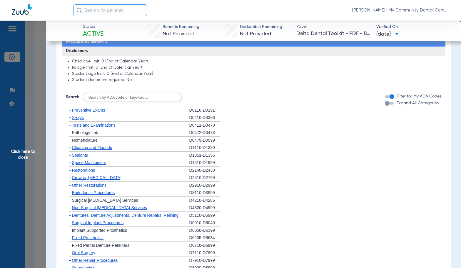
scroll to position [353, 0]
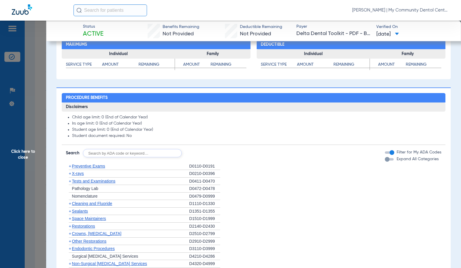
click at [77, 175] on span "X-rays" at bounding box center [78, 173] width 12 height 5
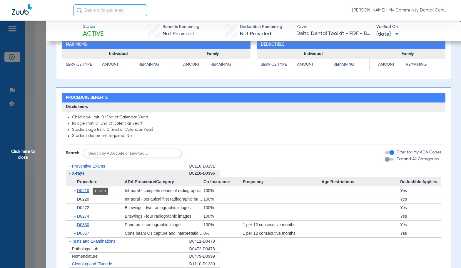
click at [84, 191] on span "D0210" at bounding box center [83, 190] width 12 height 5
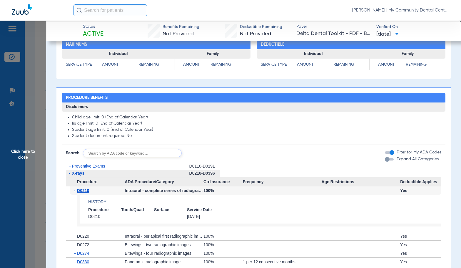
click at [20, 167] on span "Click here to close" at bounding box center [23, 155] width 46 height 268
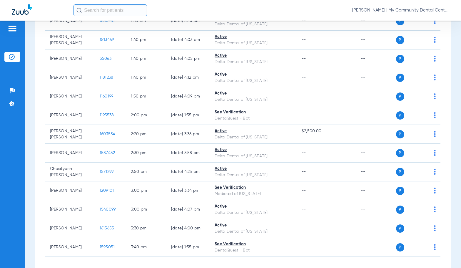
scroll to position [819, 0]
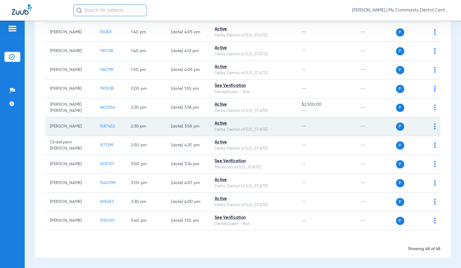
click at [100, 128] on span "1587452" at bounding box center [108, 126] width 16 height 4
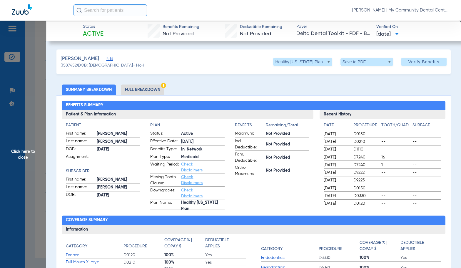
click at [143, 87] on li "Full Breakdown" at bounding box center [143, 89] width 44 height 10
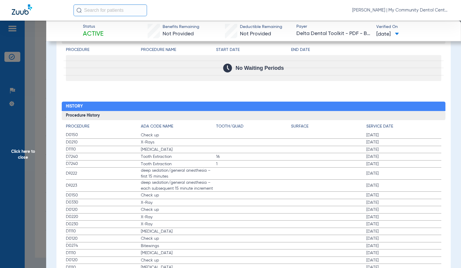
scroll to position [706, 0]
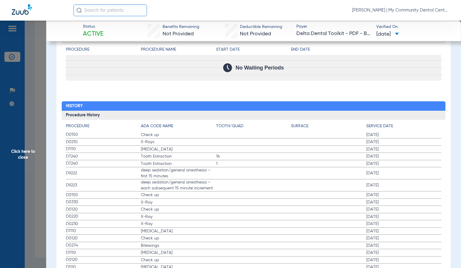
drag, startPoint x: 249, startPoint y: 88, endPoint x: 307, endPoint y: 186, distance: 113.6
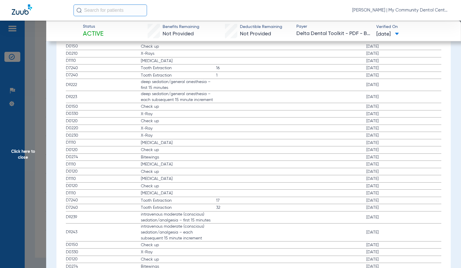
scroll to position [765, 0]
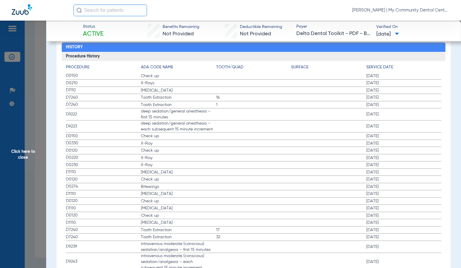
drag, startPoint x: 26, startPoint y: 157, endPoint x: 135, endPoint y: 219, distance: 125.6
click at [26, 157] on span "Click here to close" at bounding box center [23, 155] width 46 height 268
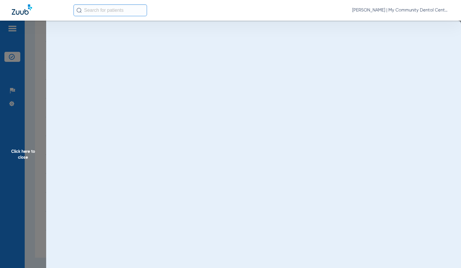
scroll to position [0, 0]
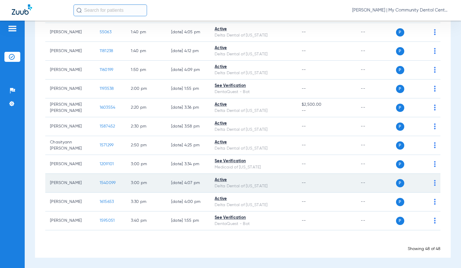
click at [102, 182] on span "1540099" at bounding box center [108, 183] width 16 height 4
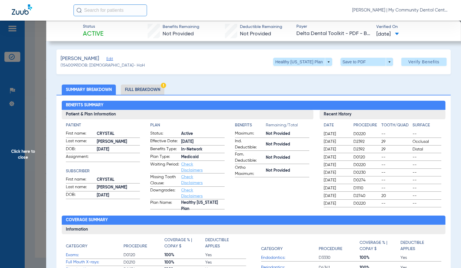
click at [137, 86] on li "Full Breakdown" at bounding box center [143, 89] width 44 height 10
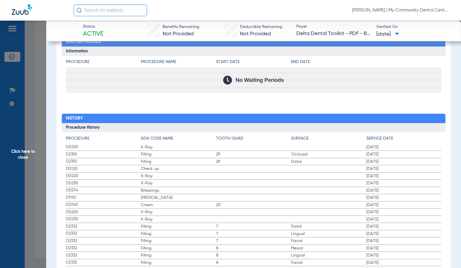
scroll to position [706, 0]
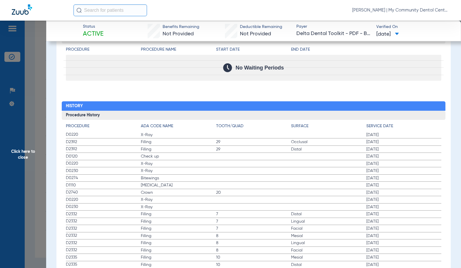
click at [228, 166] on label "D0220 X-Ray [DATE]" at bounding box center [254, 163] width 376 height 7
click at [262, 185] on label "D1110 [MEDICAL_DATA] [DATE]" at bounding box center [254, 185] width 376 height 7
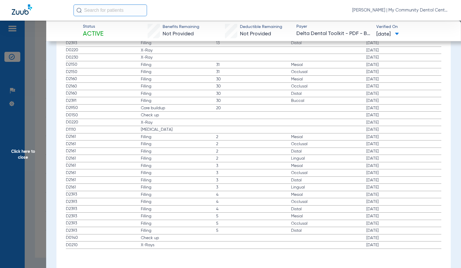
scroll to position [1152, 0]
click at [27, 128] on span "Click here to close" at bounding box center [23, 155] width 46 height 268
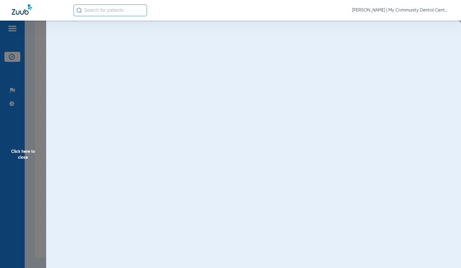
scroll to position [0, 0]
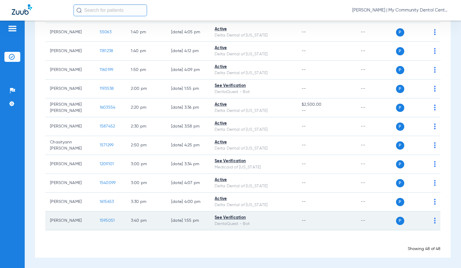
click at [104, 219] on span "1595051" at bounding box center [107, 220] width 15 height 4
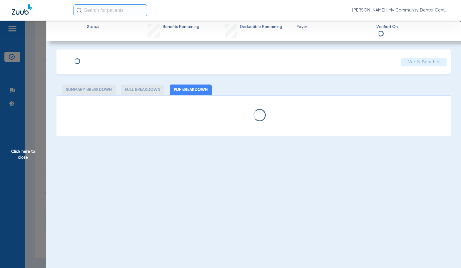
select select "page-width"
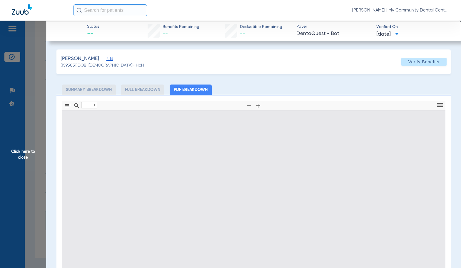
type input "1"
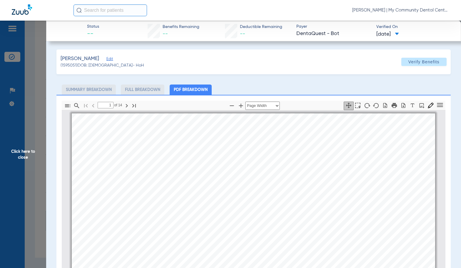
scroll to position [3, 0]
click at [256, 162] on div "[PERSON_NAME] Member is eligible: My Community Dental Centers Inc - [PERSON_NAM…" at bounding box center [254, 238] width 364 height 257
click at [242, 106] on icon "button" at bounding box center [241, 105] width 7 height 7
select select "1.5"
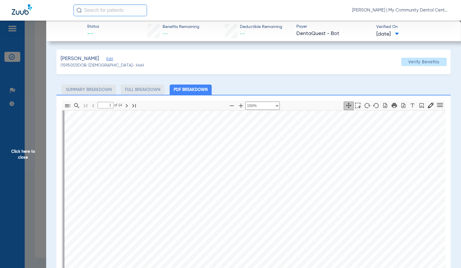
scroll to position [179, 0]
drag, startPoint x: 228, startPoint y: 170, endPoint x: 233, endPoint y: 178, distance: 9.6
click at [228, 170] on span "Adjustment, Denture Repair, Endodontic, Implant, Inlay, Medical Bene" at bounding box center [196, 172] width 124 height 4
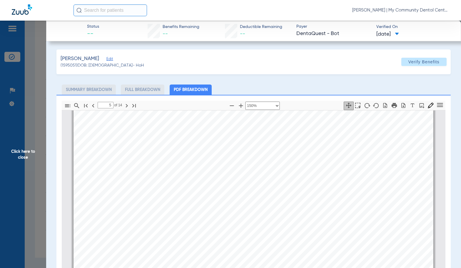
scroll to position [1445, 0]
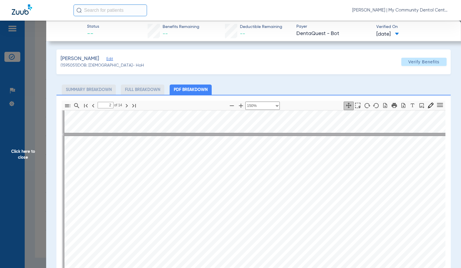
type input "1"
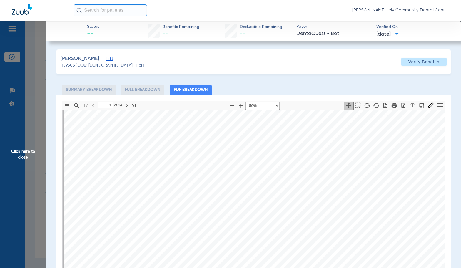
click at [24, 164] on span "Click here to close" at bounding box center [23, 155] width 46 height 268
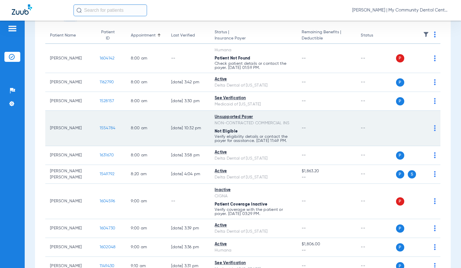
scroll to position [0, 0]
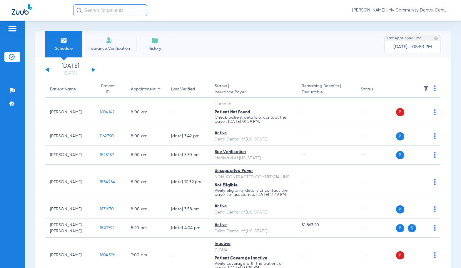
click at [93, 69] on button at bounding box center [94, 69] width 4 height 4
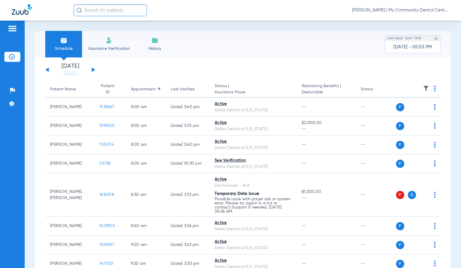
click at [434, 86] on img at bounding box center [435, 88] width 2 height 6
click at [411, 112] on span "Verify All" at bounding box center [408, 111] width 37 height 4
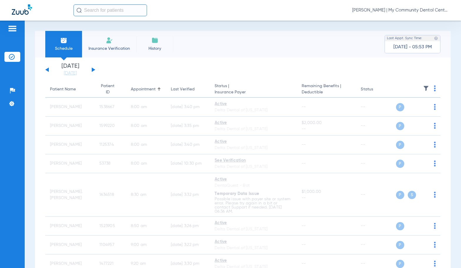
click at [366, 12] on span "[PERSON_NAME] | My Community Dental Centers" at bounding box center [401, 10] width 97 height 6
click at [416, 32] on span "Log out" at bounding box center [427, 33] width 33 height 4
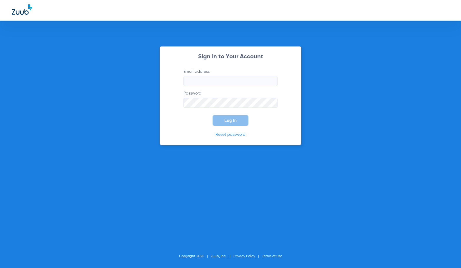
type input "[EMAIL_ADDRESS][DOMAIN_NAME]"
drag, startPoint x: 397, startPoint y: 68, endPoint x: 420, endPoint y: 19, distance: 54.8
click at [399, 62] on div "Sign In to Your Account Email address [EMAIL_ADDRESS][DOMAIN_NAME] Password Log…" at bounding box center [230, 134] width 461 height 268
